Goal: Use online tool/utility: Utilize a website feature to perform a specific function

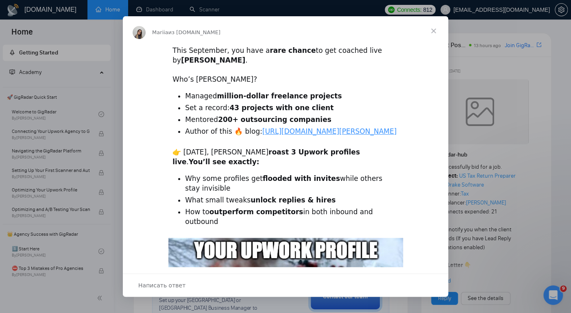
click at [436, 29] on span "Закрыть" at bounding box center [433, 30] width 29 height 29
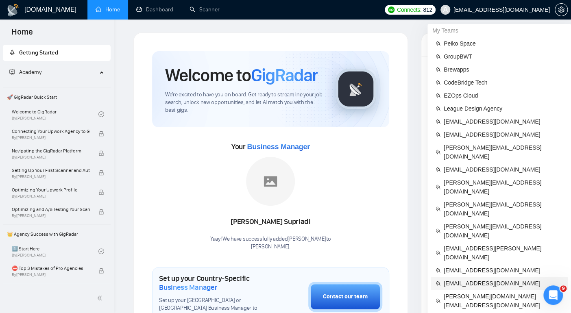
click at [464, 279] on span "[EMAIL_ADDRESS][DOMAIN_NAME]" at bounding box center [502, 283] width 119 height 9
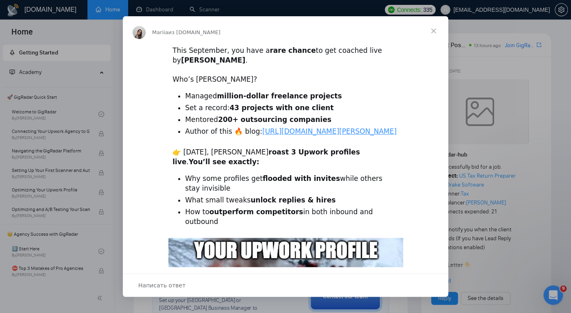
click at [436, 30] on span "Закрыть" at bounding box center [433, 30] width 29 height 29
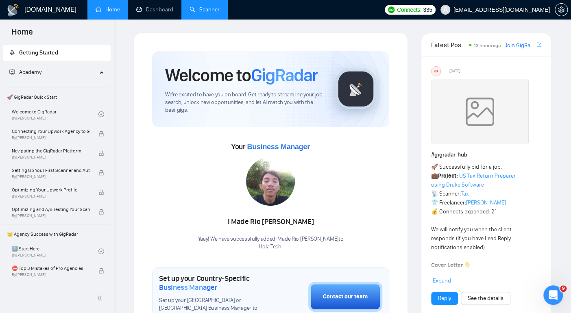
click at [196, 12] on link "Scanner" at bounding box center [204, 9] width 30 height 7
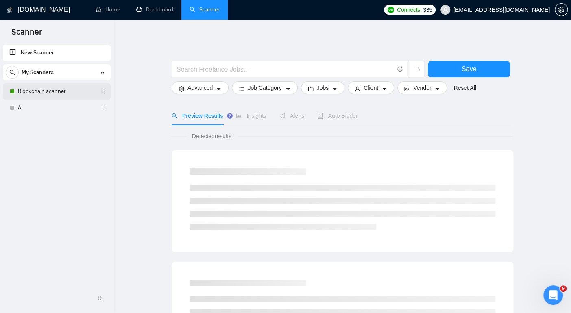
click at [49, 95] on link "Blockchain scanner" at bounding box center [56, 91] width 77 height 16
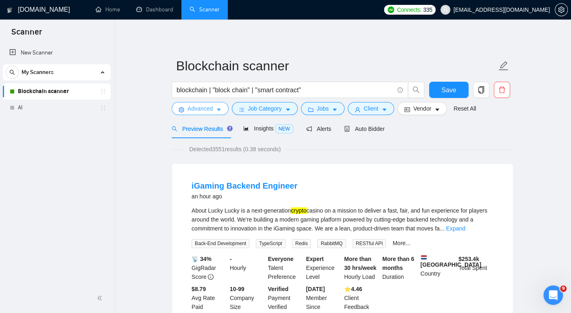
click at [208, 108] on span "Advanced" at bounding box center [199, 108] width 25 height 9
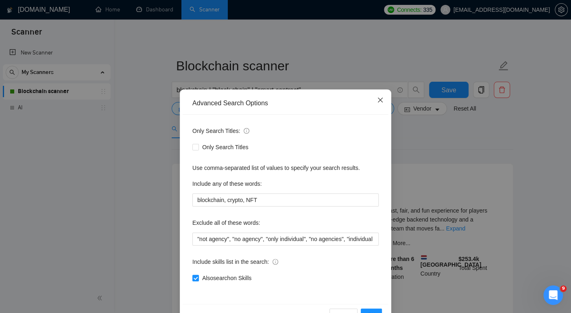
click at [384, 95] on span "Close" at bounding box center [380, 100] width 22 height 22
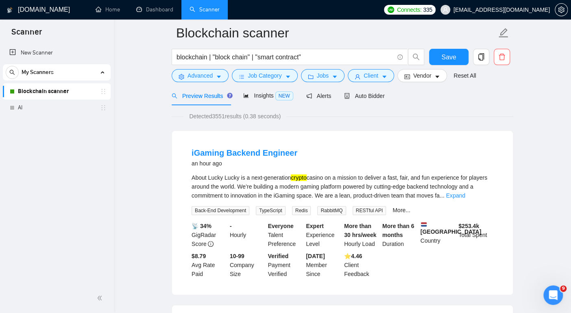
scroll to position [42, 0]
